Goal: Information Seeking & Learning: Learn about a topic

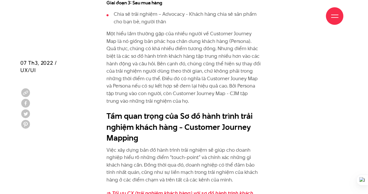
scroll to position [845, 0]
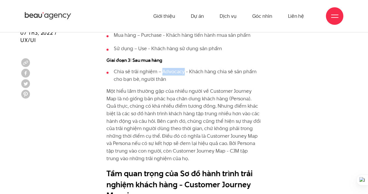
drag, startPoint x: 183, startPoint y: 72, endPoint x: 163, endPoint y: 69, distance: 20.1
click at [163, 69] on li "Chia sẻ trải nghiệm – Advocacy - Khách hàng chia sẻ sản phẩm cho bạn bè, người …" at bounding box center [184, 75] width 155 height 15
copy li "Advocacy"
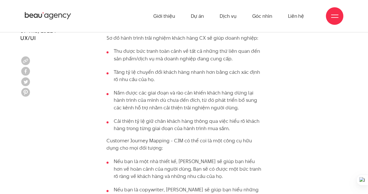
scroll to position [1048, 0]
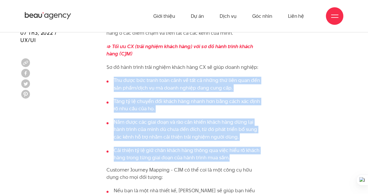
drag, startPoint x: 114, startPoint y: 79, endPoint x: 239, endPoint y: 159, distance: 148.1
click at [239, 159] on ul "Thu được bức tranh toàn cảnh về tất cả những thứ liên quan đến sản phẩm/dịch vụ…" at bounding box center [184, 119] width 155 height 84
copy ul "Thu được bức tranh toàn cảnh về tất cả những thứ liên quan đến sản phẩm/dịch vụ…"
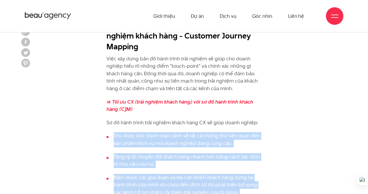
scroll to position [961, 0]
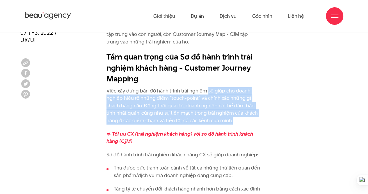
drag, startPoint x: 208, startPoint y: 91, endPoint x: 252, endPoint y: 121, distance: 53.4
click at [252, 121] on p "Việc xây dựng bản đồ hành trình trải nghiệm sẽ giúp cho doanh nghiệp hiểu rõ nh…" at bounding box center [184, 105] width 155 height 37
copy p "sẽ giúp cho doanh nghiệp hiểu rõ những điểm “touch-point” và chính xác những gì…"
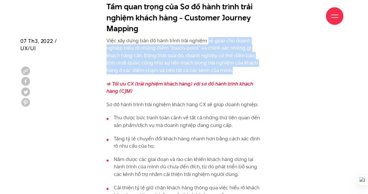
scroll to position [1019, 0]
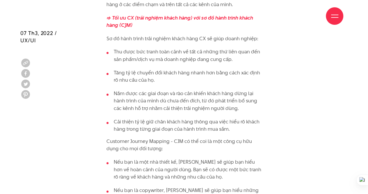
scroll to position [1077, 0]
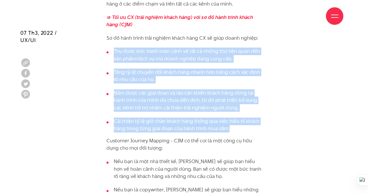
drag, startPoint x: 114, startPoint y: 49, endPoint x: 232, endPoint y: 129, distance: 143.0
click at [232, 129] on ul "Thu được bức tranh toàn cảnh về tất cả những thứ liên quan đến sản phẩm/dịch vụ…" at bounding box center [184, 89] width 155 height 84
copy ul "Thu được bức tranh toàn cảnh về tất cả những thứ liên quan đến sản phẩm/dịch vụ…"
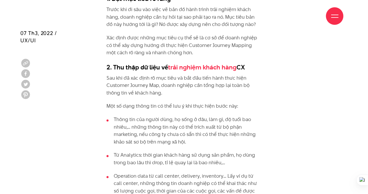
scroll to position [1602, 0]
